Goal: Task Accomplishment & Management: Manage account settings

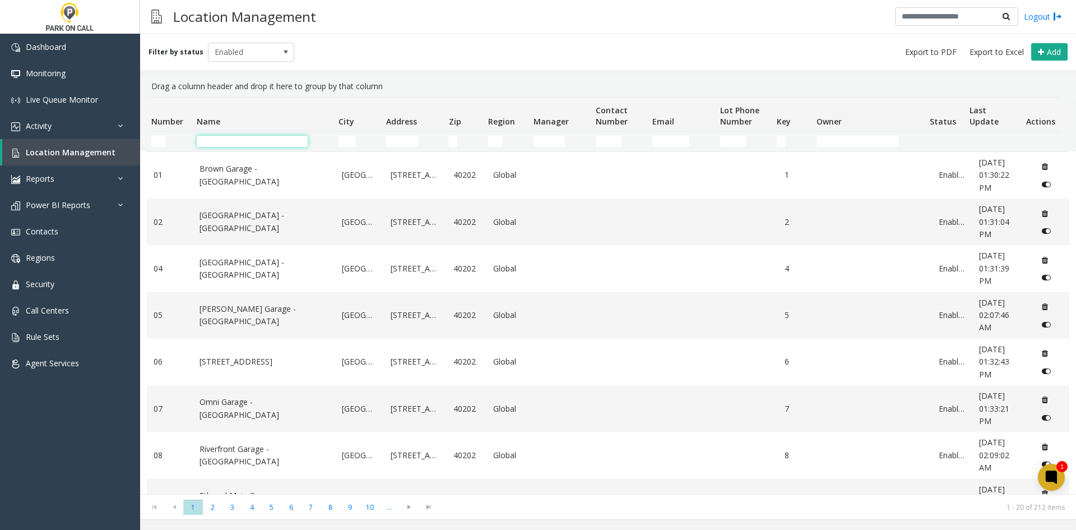
click at [221, 140] on input "Name Filter" at bounding box center [252, 141] width 111 height 11
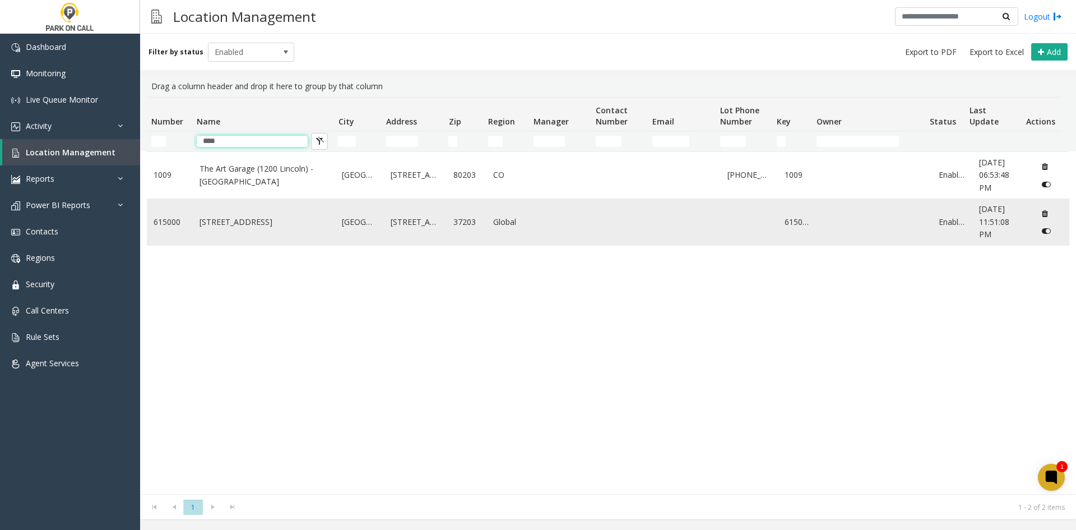
type input "****"
click at [233, 228] on link "[STREET_ADDRESS]" at bounding box center [264, 222] width 129 height 12
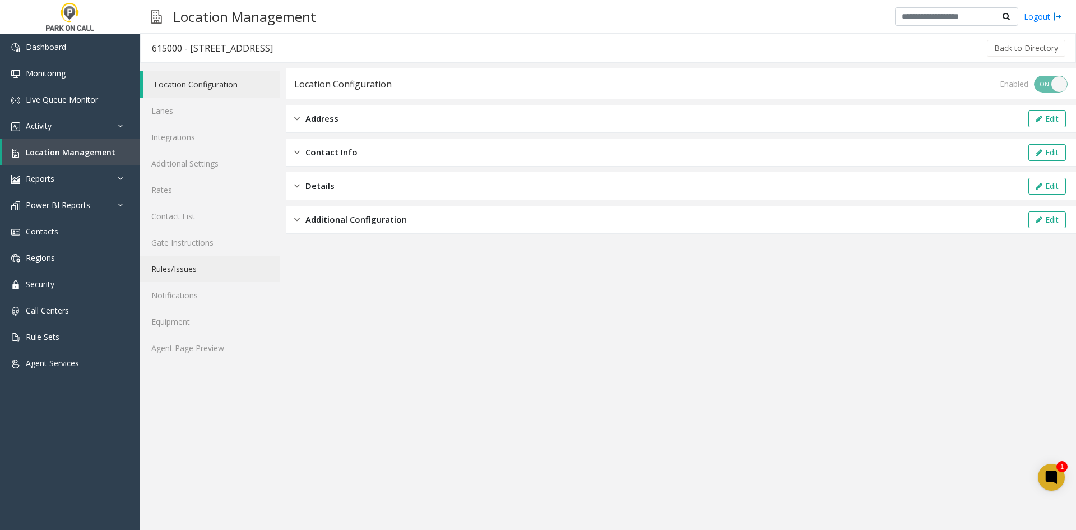
click at [207, 267] on link "Rules/Issues" at bounding box center [210, 269] width 140 height 26
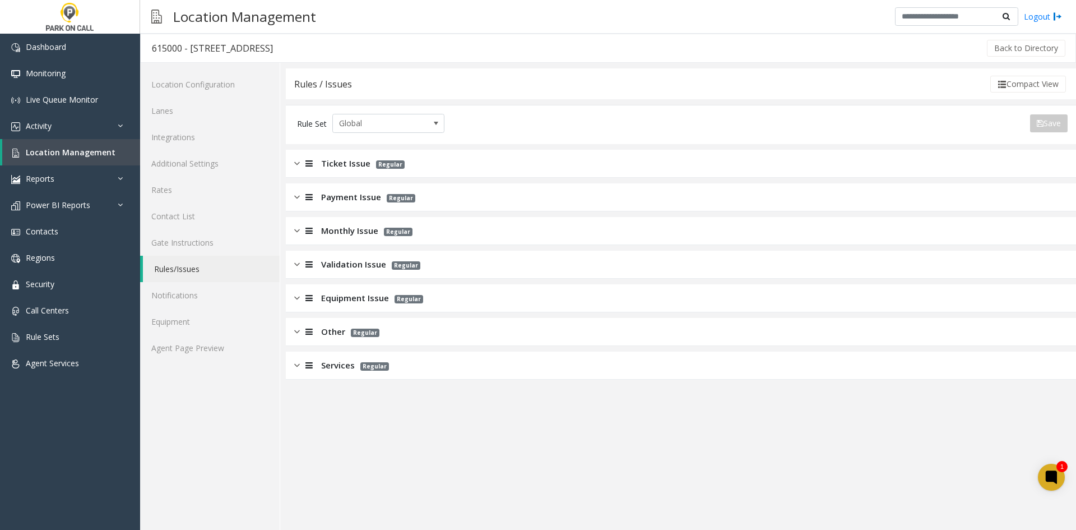
click at [316, 263] on div "Validation Issue Regular" at bounding box center [357, 264] width 126 height 13
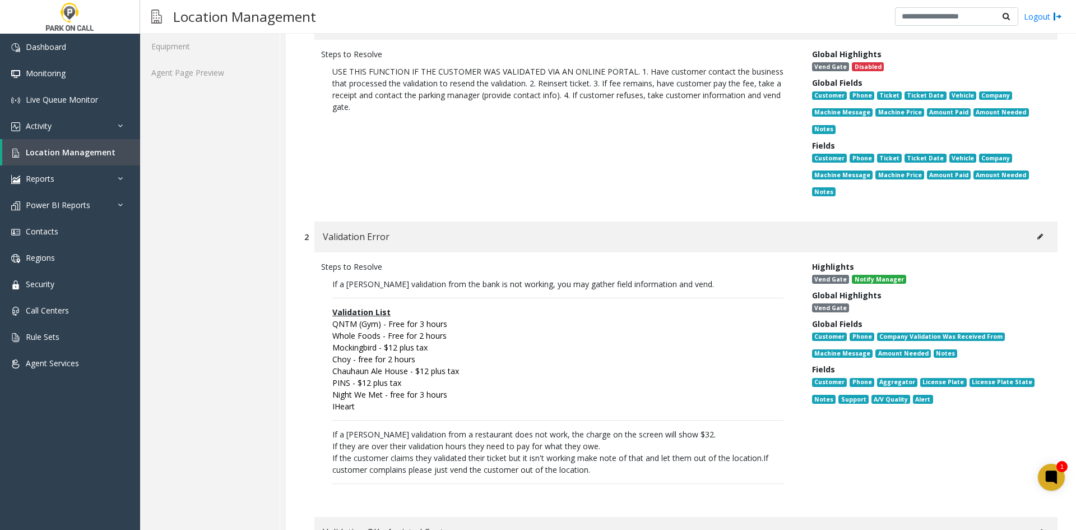
scroll to position [336, 0]
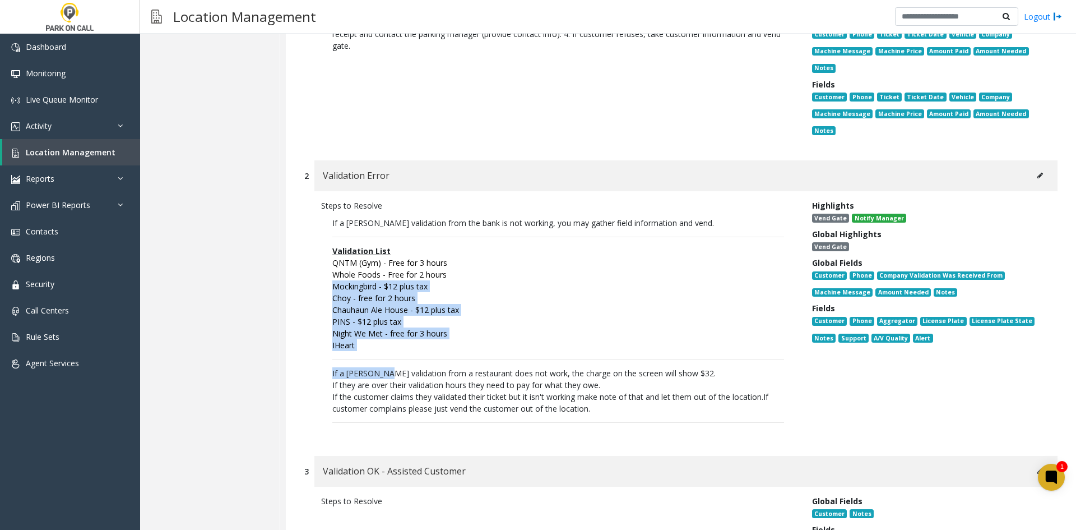
drag, startPoint x: 381, startPoint y: 360, endPoint x: 317, endPoint y: 293, distance: 92.8
click at [320, 291] on div "Steps to Resolve If a [PERSON_NAME] validation from the bank is not working, yo…" at bounding box center [558, 318] width 491 height 237
click at [317, 293] on div "Steps to Resolve If a [PERSON_NAME] validation from the bank is not working, yo…" at bounding box center [558, 318] width 491 height 237
drag, startPoint x: 317, startPoint y: 293, endPoint x: 340, endPoint y: 344, distance: 55.7
click at [340, 344] on div "Steps to Resolve If a [PERSON_NAME] validation from the bank is not working, yo…" at bounding box center [558, 318] width 491 height 237
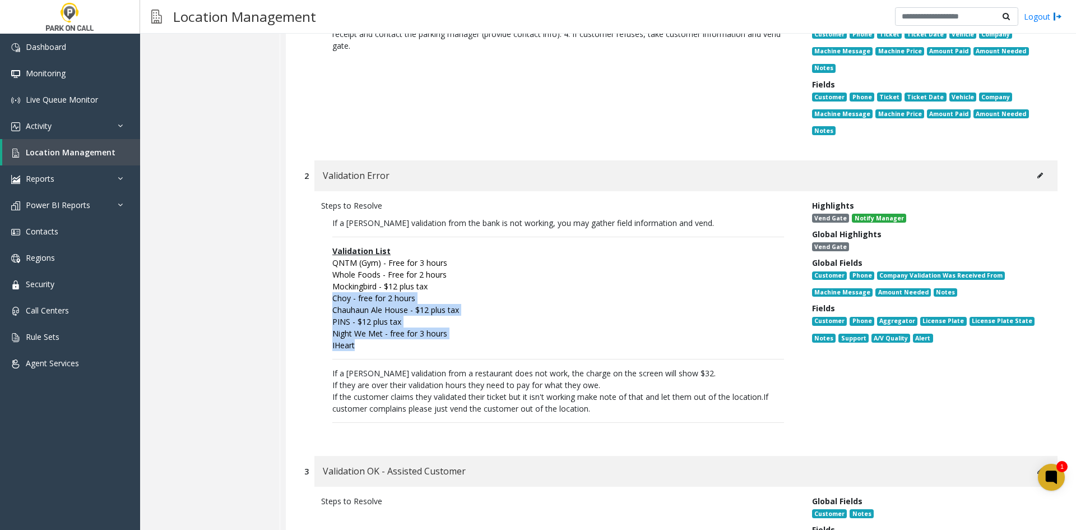
click at [340, 344] on li "IHeart" at bounding box center [558, 345] width 452 height 12
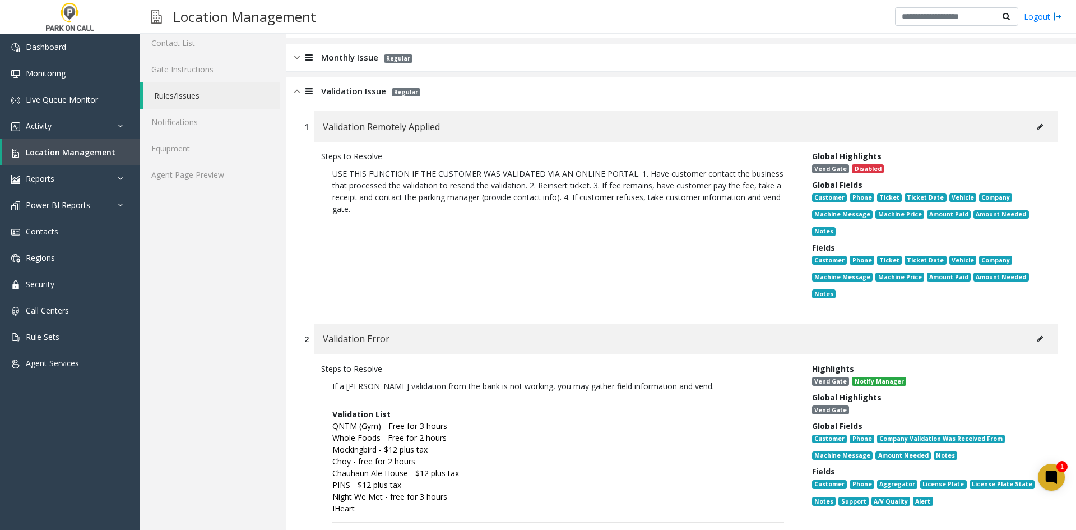
scroll to position [0, 0]
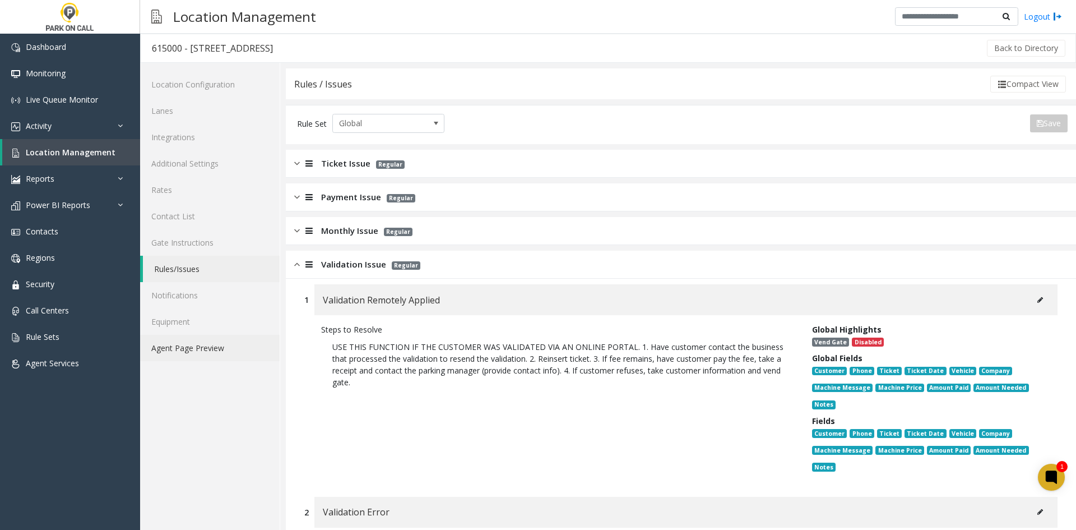
click at [220, 359] on link "Agent Page Preview" at bounding box center [210, 348] width 140 height 26
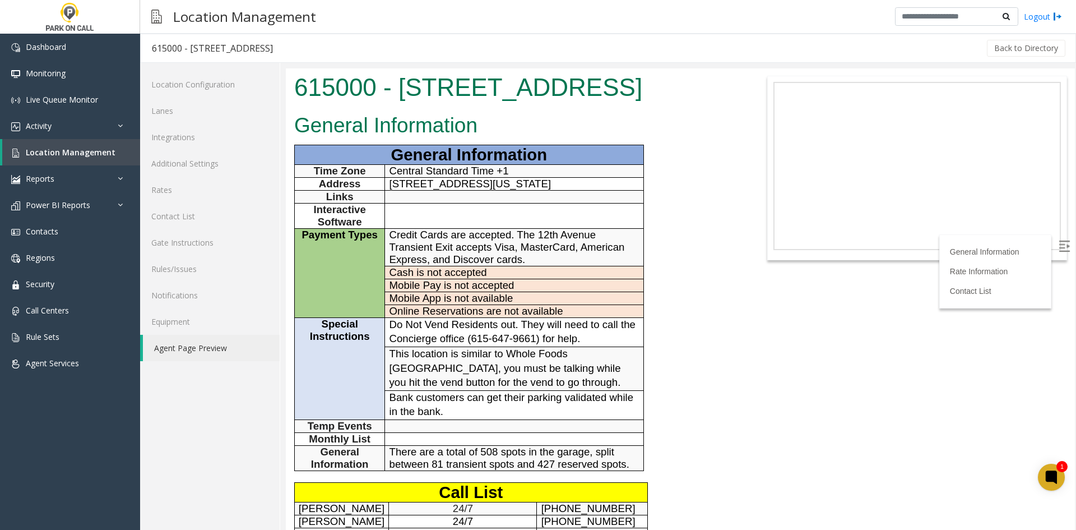
click at [887, 422] on body "615000 - [STREET_ADDRESS] General Information General Information Time Zone Cen…" at bounding box center [680, 298] width 789 height 461
click at [222, 263] on link "Rules/Issues" at bounding box center [210, 269] width 140 height 26
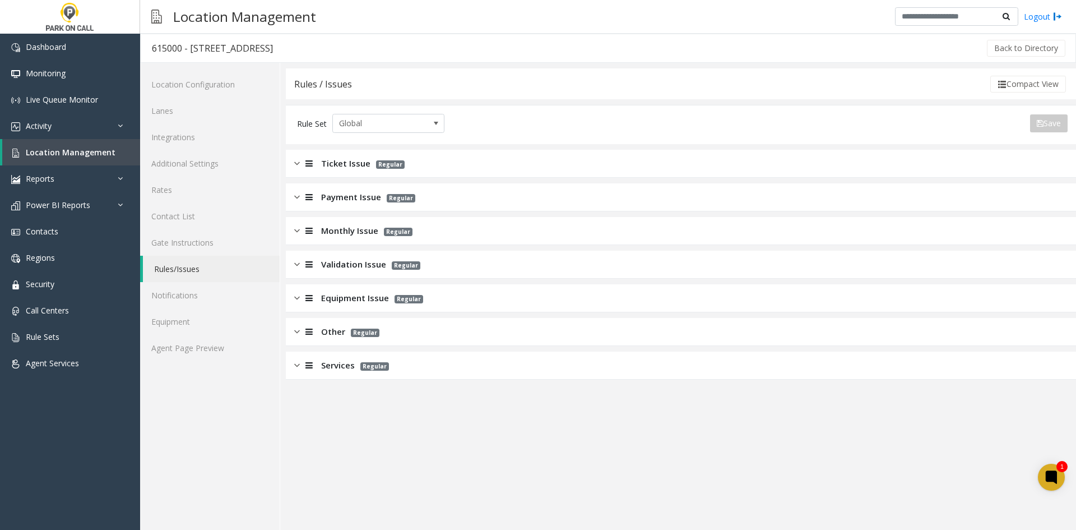
click at [325, 271] on div "Validation Issue Regular" at bounding box center [681, 265] width 790 height 28
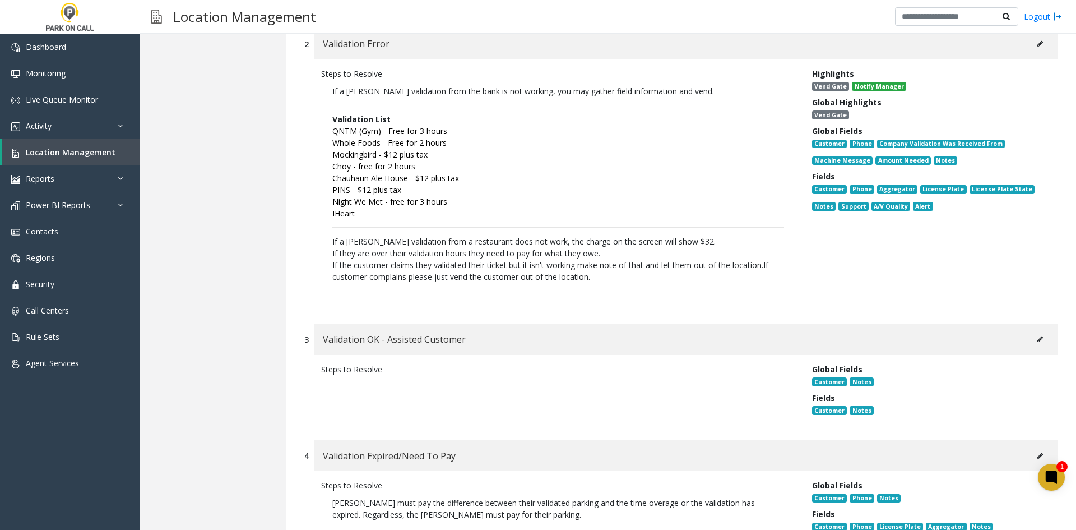
scroll to position [448, 0]
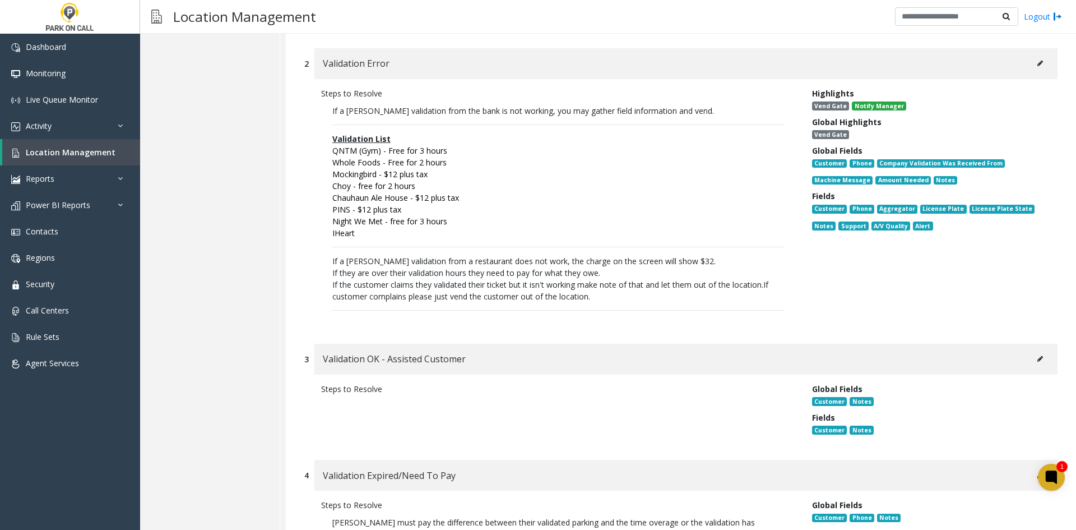
drag, startPoint x: 602, startPoint y: 297, endPoint x: 325, endPoint y: 174, distance: 302.9
click at [325, 174] on p "If a [PERSON_NAME] validation from the bank is not working, you may gather fiel…" at bounding box center [558, 211] width 474 height 225
click at [1038, 62] on icon at bounding box center [1041, 63] width 6 height 7
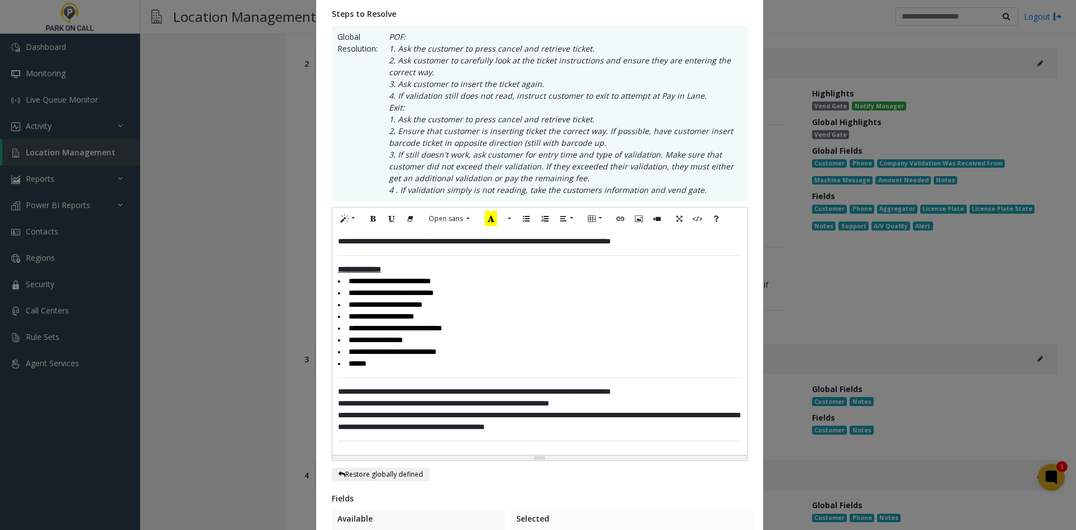
scroll to position [224, 0]
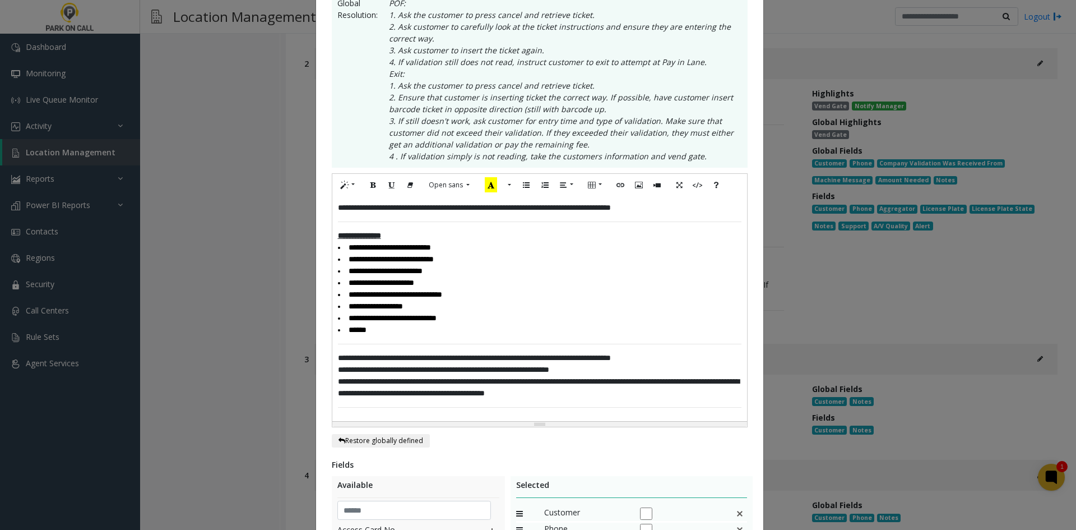
click at [712, 205] on div "**********" at bounding box center [539, 308] width 415 height 225
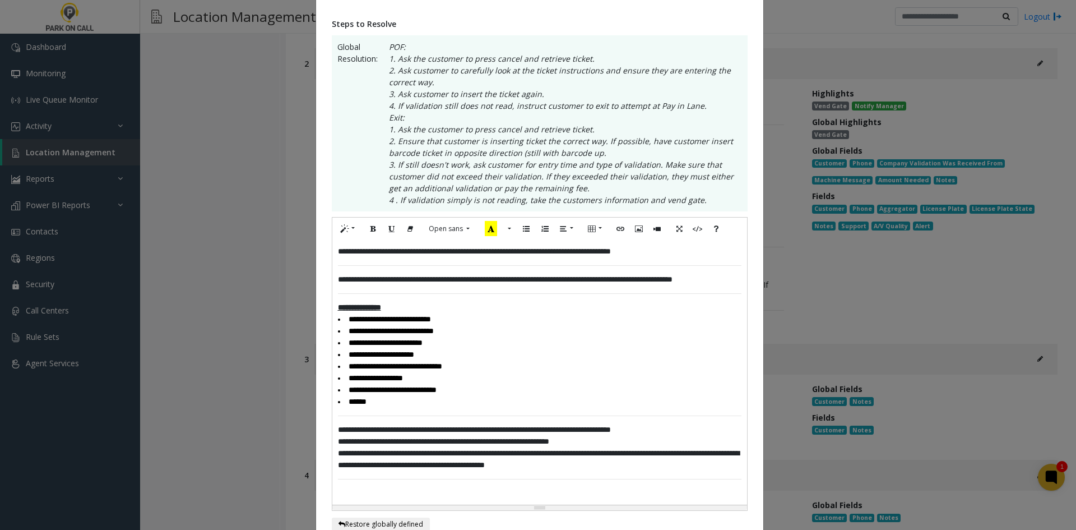
scroll to position [176, 0]
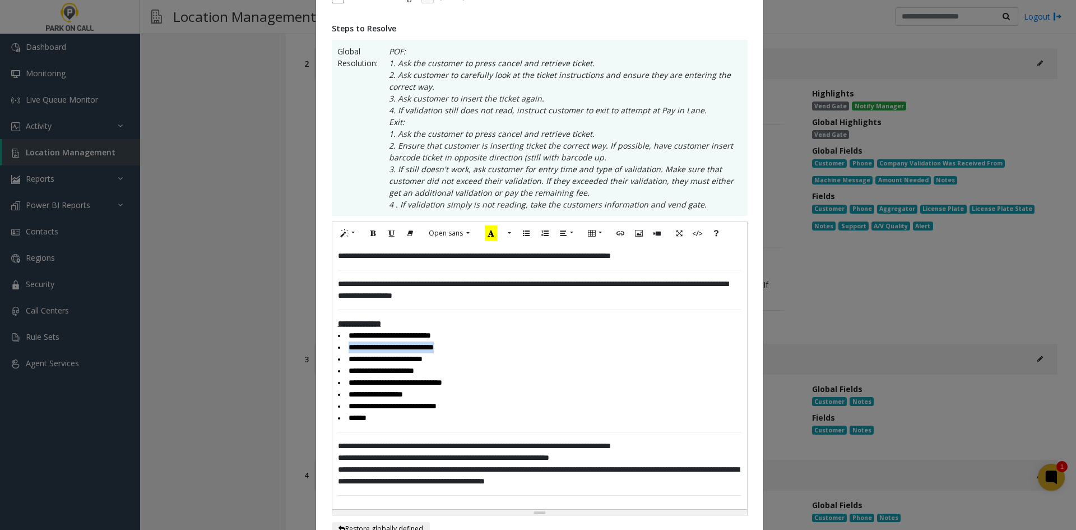
drag, startPoint x: 466, startPoint y: 347, endPoint x: 337, endPoint y: 352, distance: 129.0
click at [338, 352] on li "**********" at bounding box center [540, 347] width 404 height 12
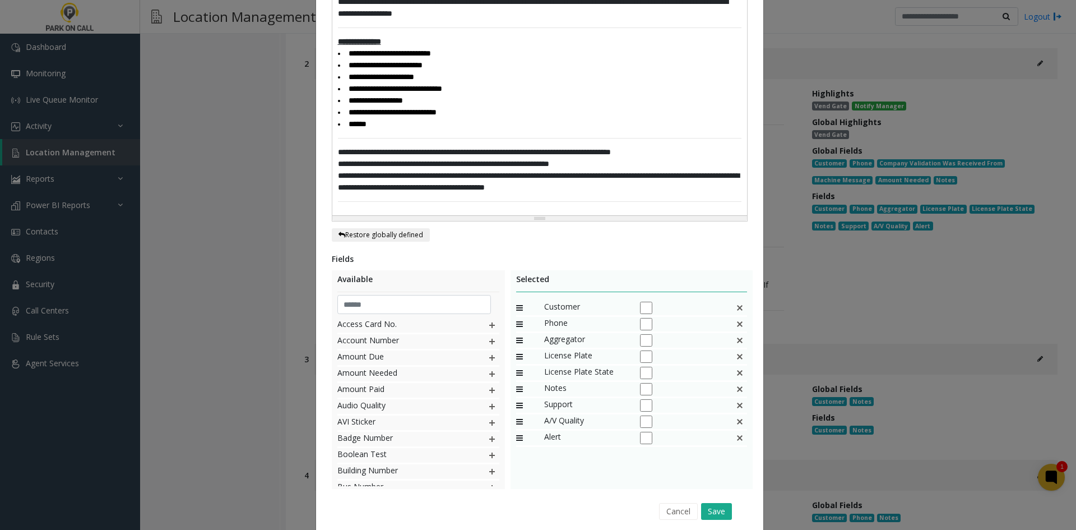
scroll to position [501, 0]
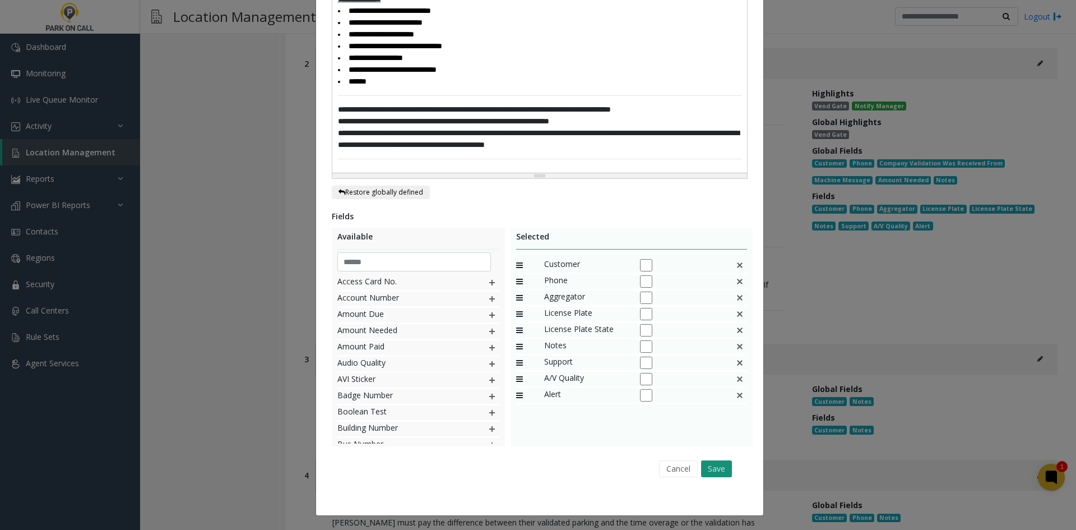
click at [701, 469] on button "Save" at bounding box center [716, 468] width 31 height 17
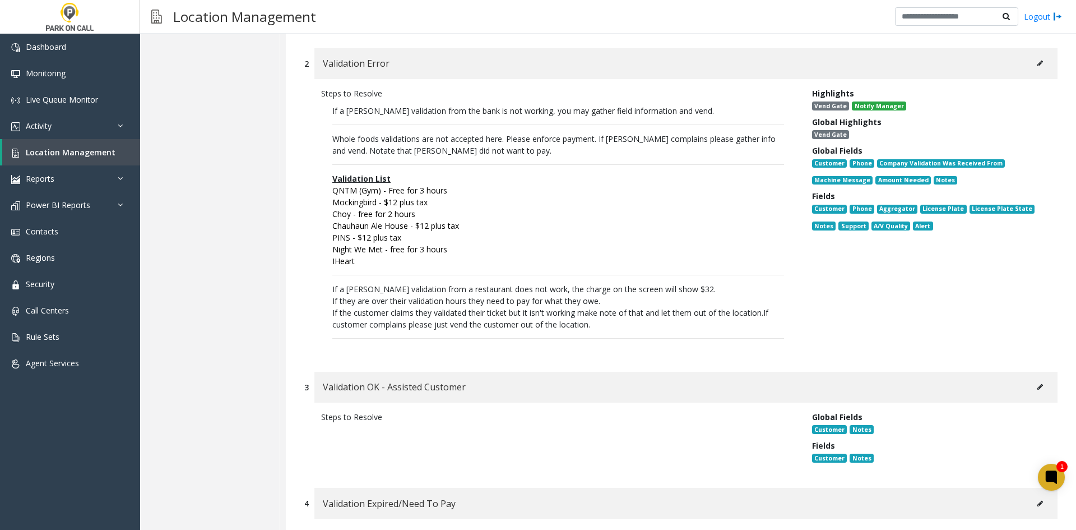
click at [1035, 64] on button at bounding box center [1040, 63] width 18 height 17
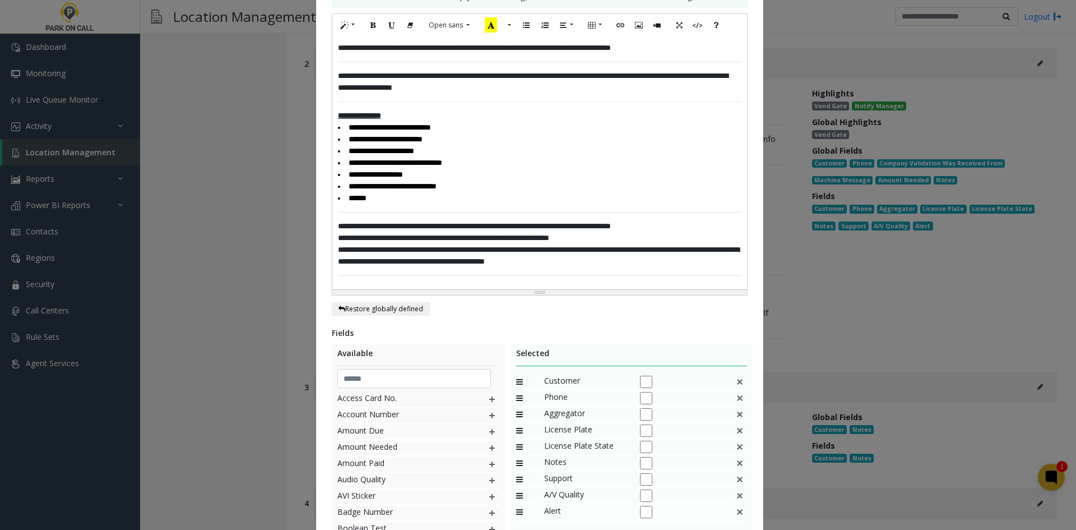
scroll to position [448, 0]
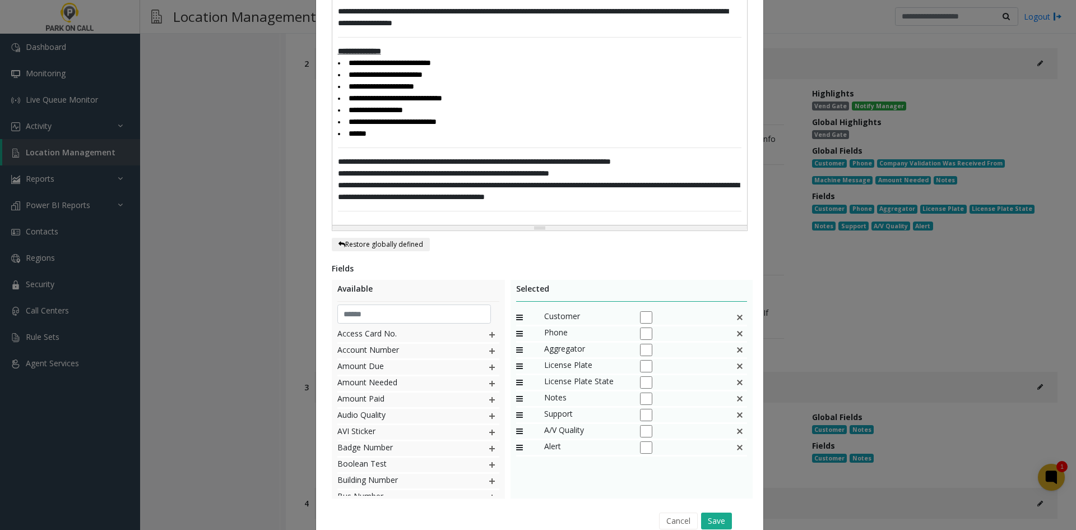
click at [448, 223] on div "**********" at bounding box center [539, 98] width 415 height 253
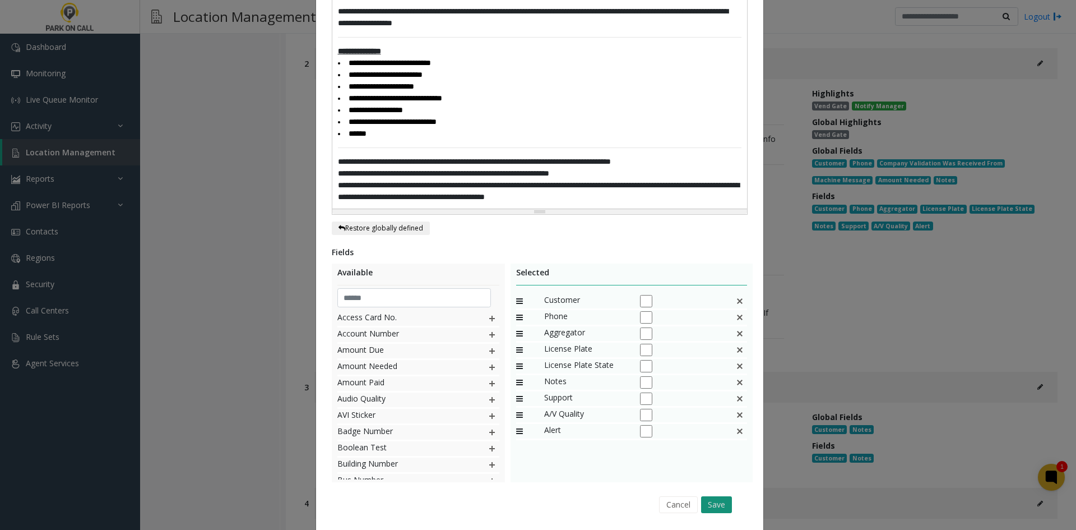
click at [716, 503] on button "Save" at bounding box center [716, 504] width 31 height 17
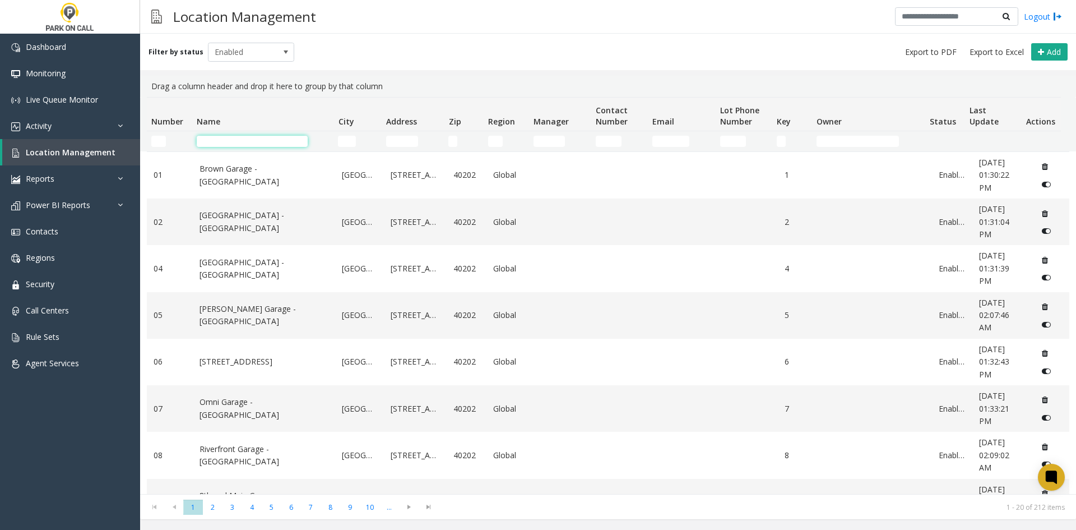
click at [247, 141] on input "Name Filter" at bounding box center [252, 141] width 111 height 11
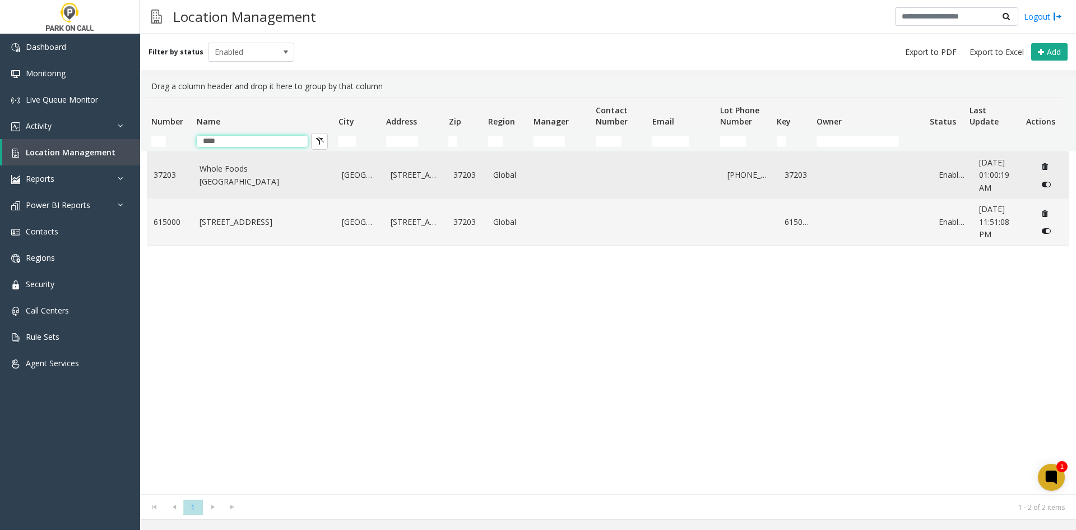
type input "****"
click at [220, 174] on link "Whole Foods Nashville - Park Place Parking" at bounding box center [264, 175] width 129 height 25
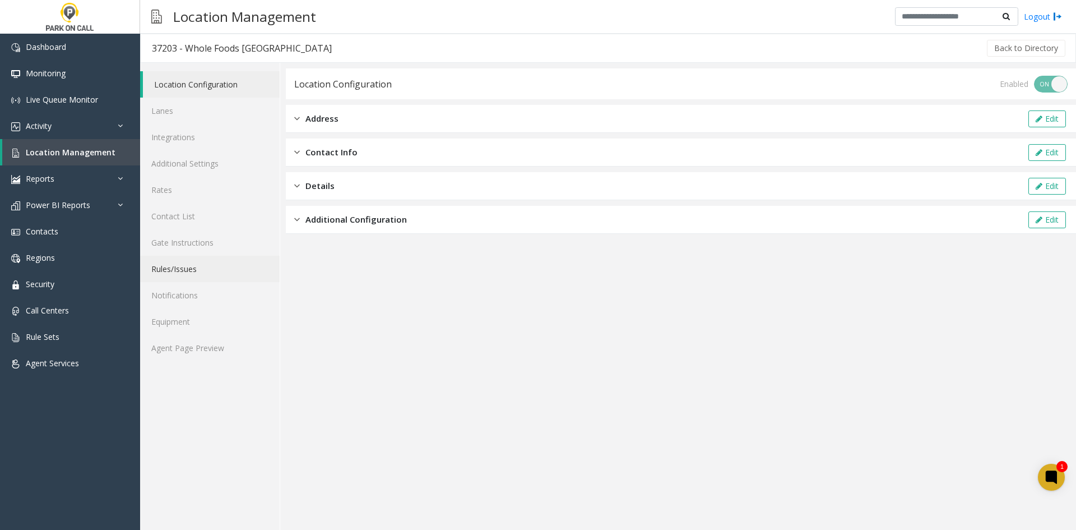
click at [198, 274] on link "Rules/Issues" at bounding box center [210, 269] width 140 height 26
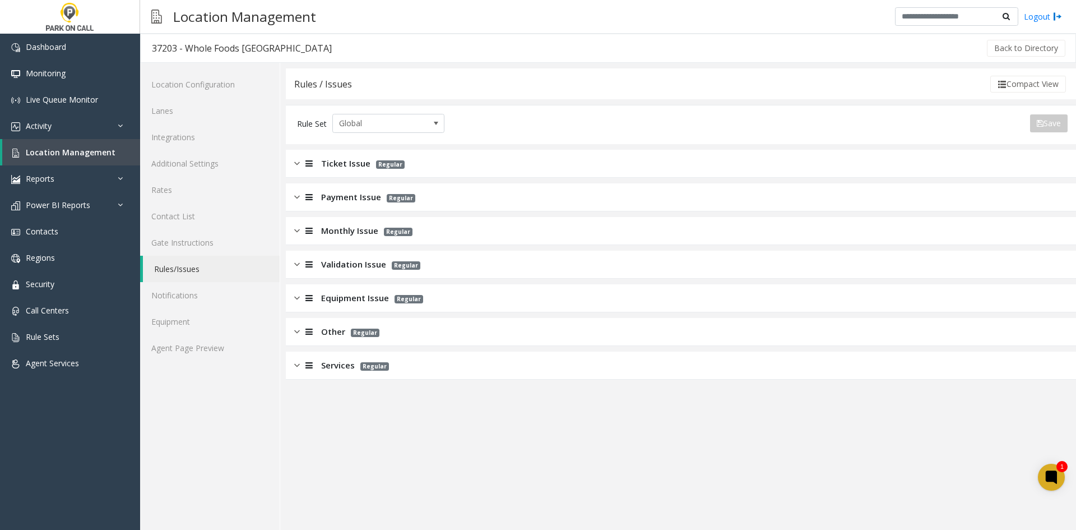
click at [328, 267] on span "Validation Issue" at bounding box center [353, 264] width 65 height 13
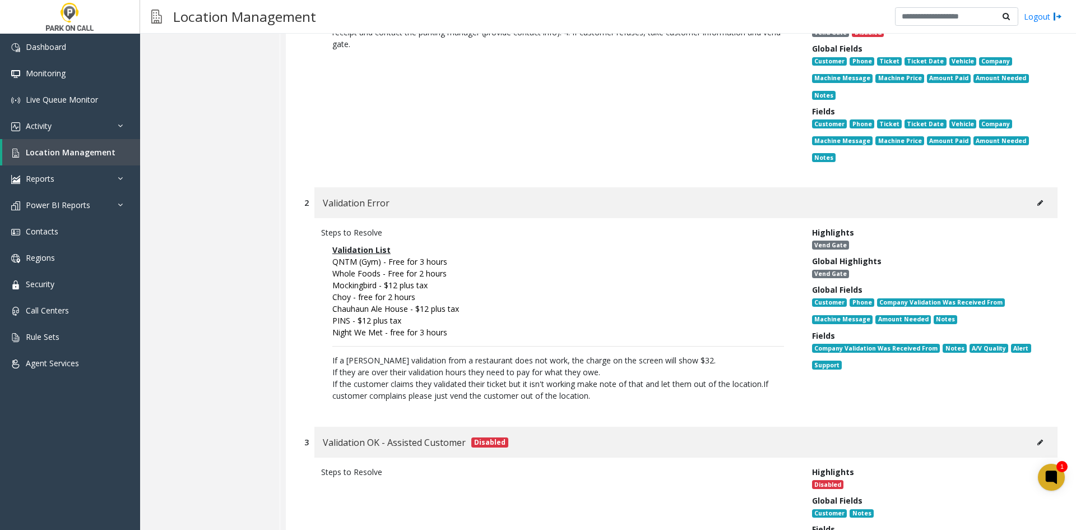
scroll to position [392, 0]
